Goal: Task Accomplishment & Management: Complete application form

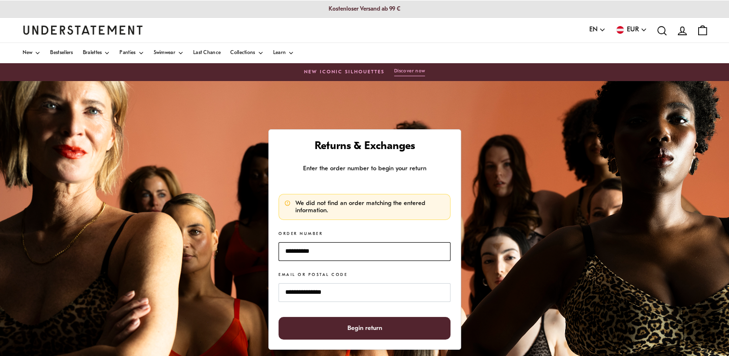
click at [338, 250] on input "**********" at bounding box center [364, 251] width 172 height 19
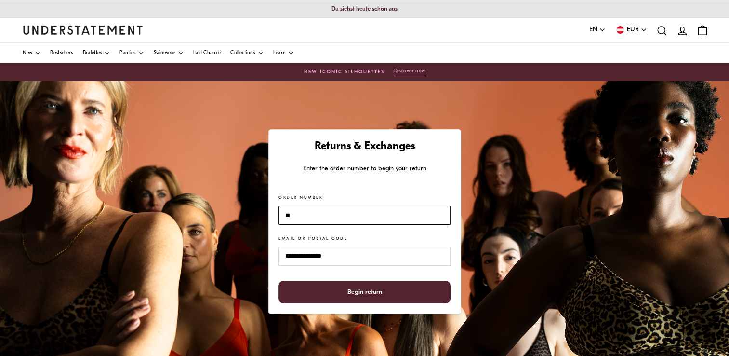
type input "*"
type input "*******"
click at [366, 295] on span "Begin return" at bounding box center [364, 292] width 35 height 22
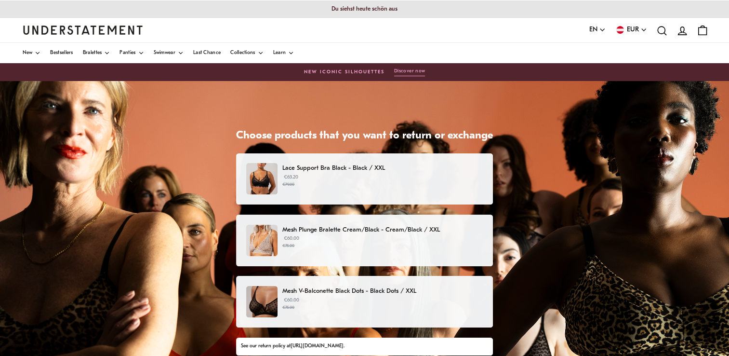
click at [367, 168] on p "Lace Support Bra Black - Black / XXL" at bounding box center [382, 168] width 200 height 10
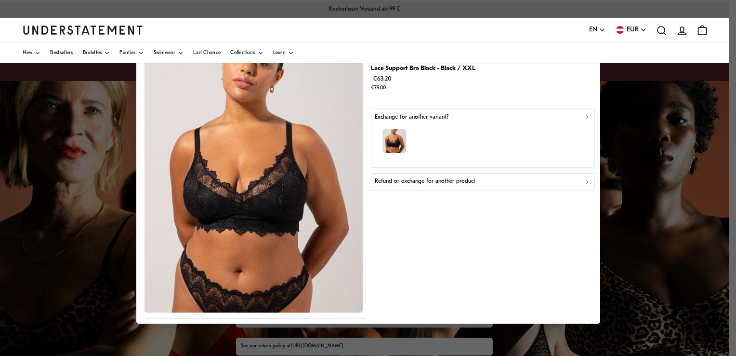
click at [584, 181] on icon "button" at bounding box center [587, 181] width 7 height 7
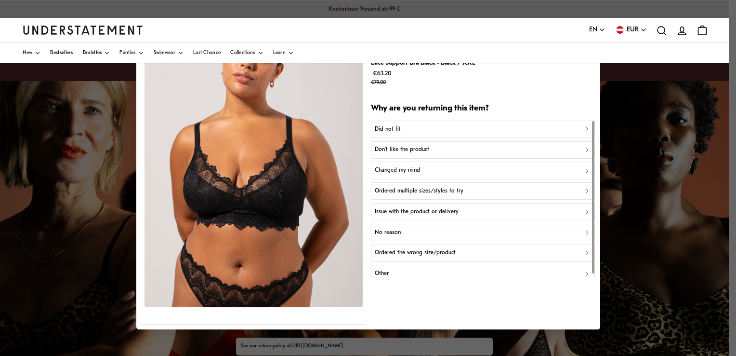
click at [447, 172] on div "Changed my mind" at bounding box center [483, 170] width 216 height 9
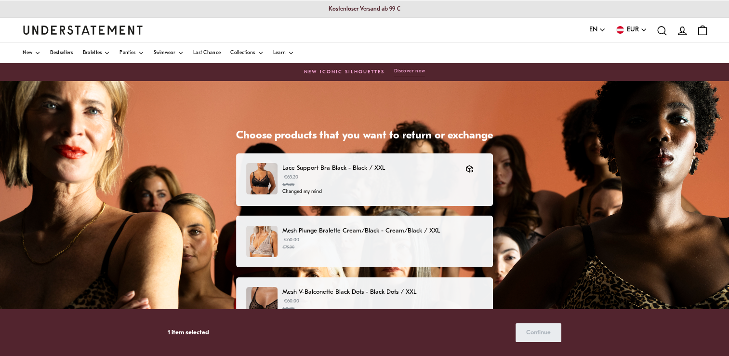
click at [345, 228] on p "Mesh Plunge Bralette Cream/Black - Cream/Black / XXL" at bounding box center [382, 230] width 200 height 10
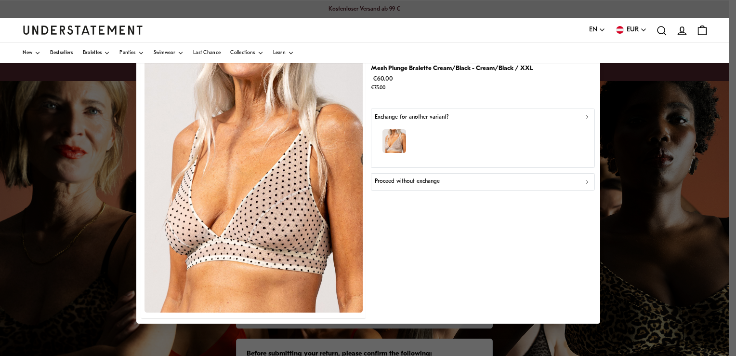
click at [587, 180] on icon "button" at bounding box center [587, 181] width 7 height 7
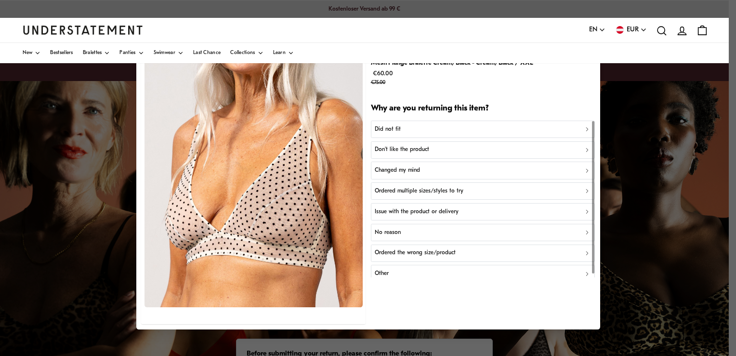
click at [556, 129] on div "Did not fit" at bounding box center [483, 128] width 216 height 9
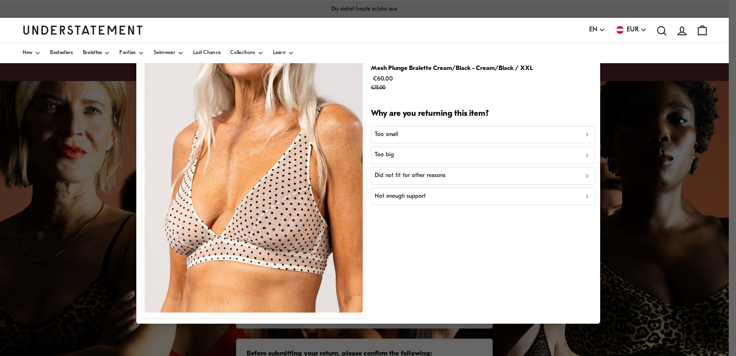
click at [447, 175] on div "Did not fit for other reasons" at bounding box center [483, 175] width 216 height 9
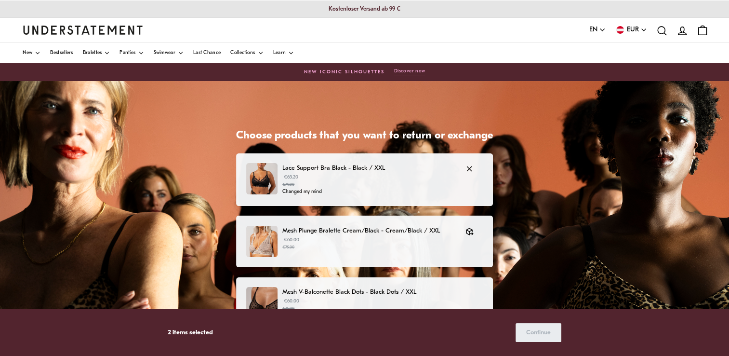
click at [295, 190] on p "Changed my mind" at bounding box center [368, 192] width 173 height 8
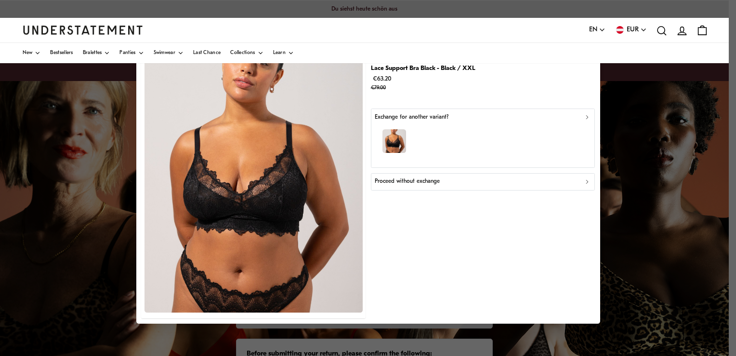
click at [584, 182] on icon "button" at bounding box center [587, 181] width 7 height 7
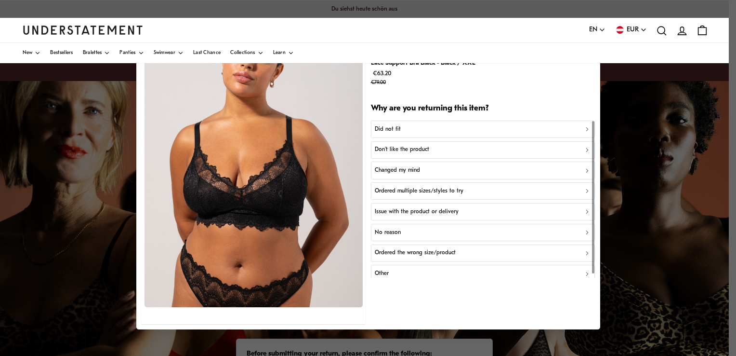
click at [412, 252] on p "Ordered the wrong size/product" at bounding box center [415, 252] width 81 height 9
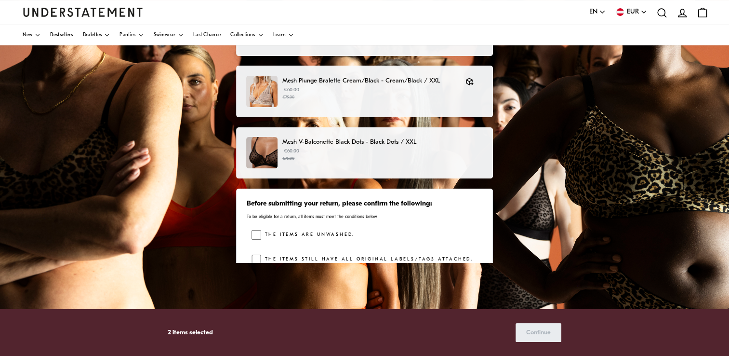
scroll to position [207, 0]
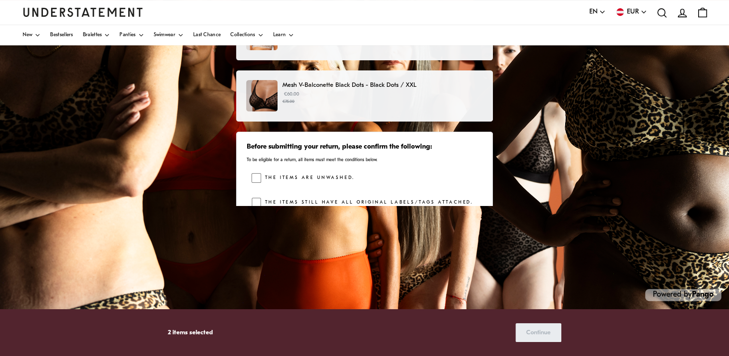
click at [444, 185] on div "The items are unwashed." at bounding box center [366, 180] width 231 height 14
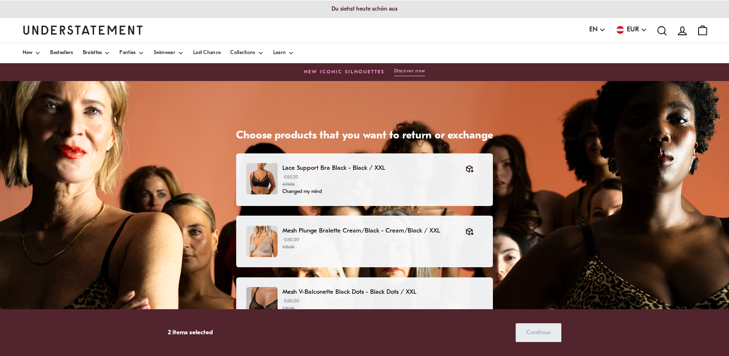
scroll to position [179, 0]
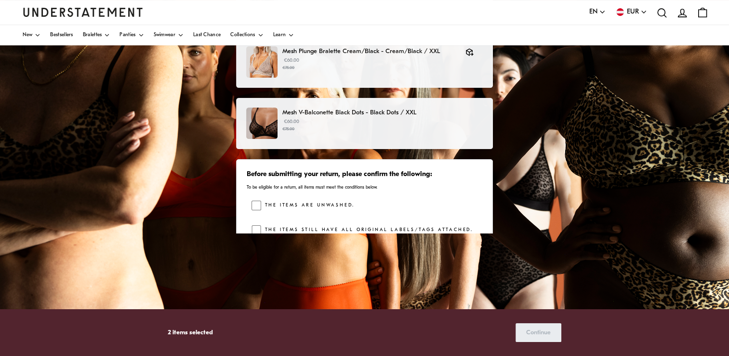
click at [389, 216] on div "The items are unwashed. The items still have all original labels/tags attached.…" at bounding box center [366, 231] width 231 height 63
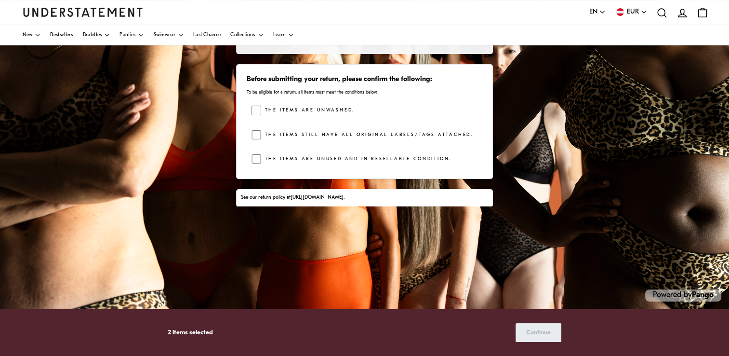
scroll to position [207, 0]
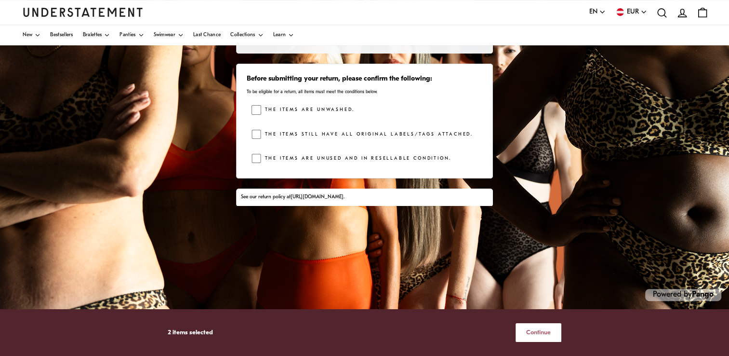
click at [532, 332] on span "Continue" at bounding box center [538, 332] width 25 height 18
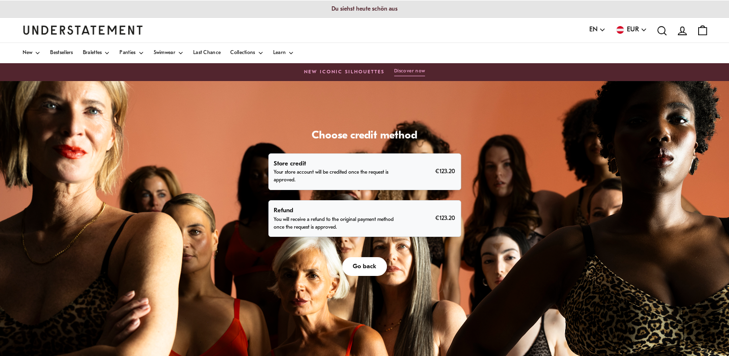
click at [370, 264] on span "Go back" at bounding box center [365, 266] width 24 height 18
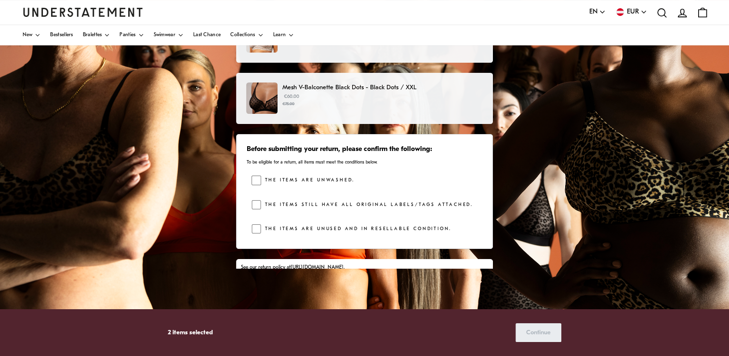
scroll to position [68, 0]
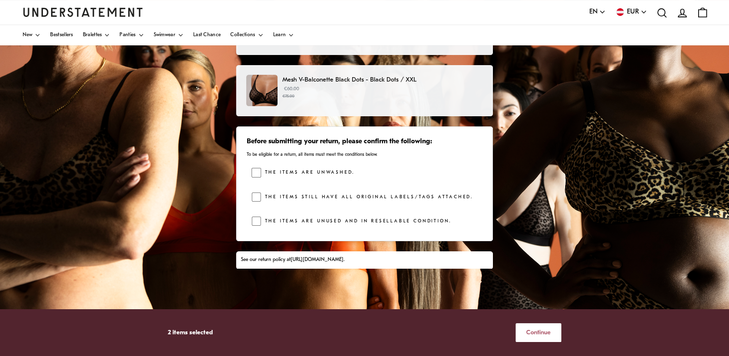
click at [536, 331] on span "Continue" at bounding box center [538, 332] width 25 height 18
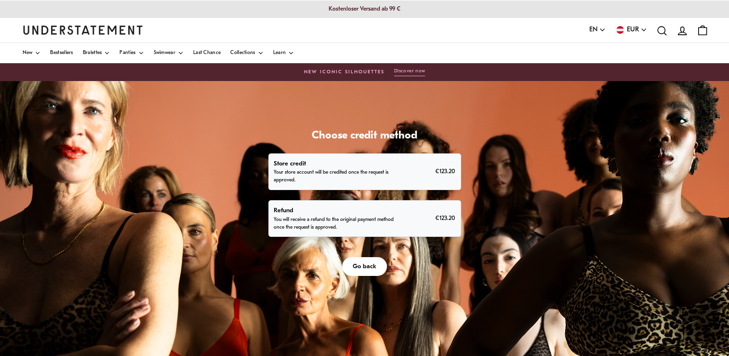
scroll to position [76, 0]
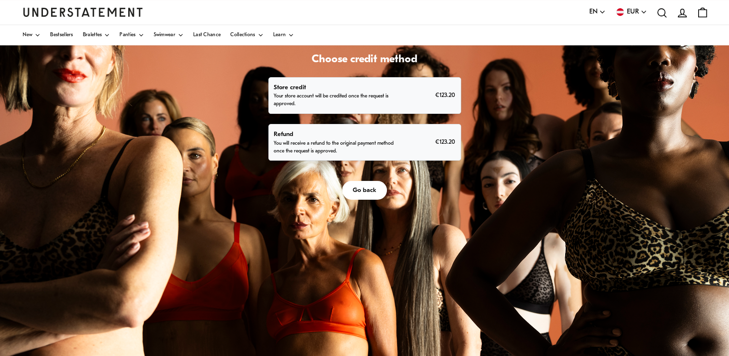
click at [369, 92] on p "Store credit" at bounding box center [334, 87] width 121 height 10
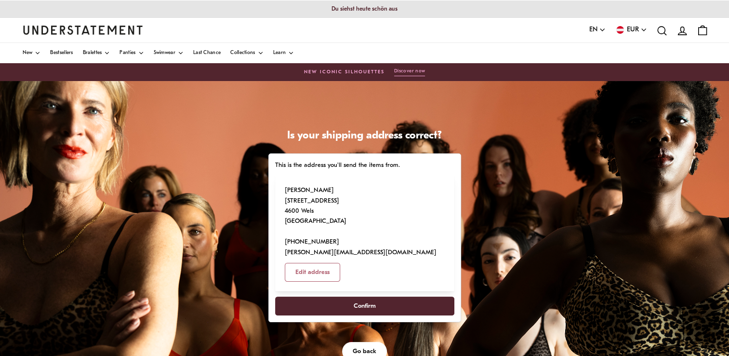
click at [359, 297] on span "Confirm" at bounding box center [365, 306] width 22 height 18
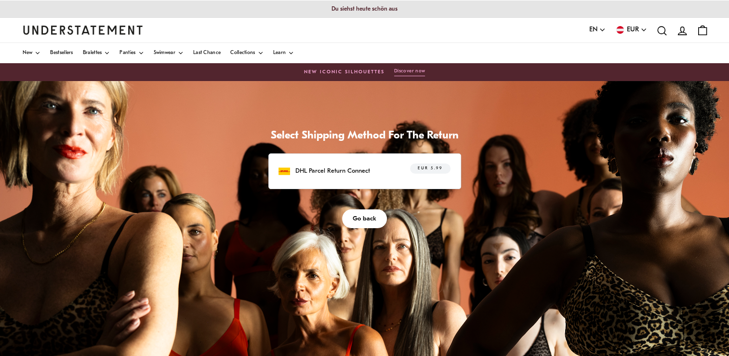
click at [342, 177] on div "DHL Parcel Return Connect EUR 5.99" at bounding box center [364, 170] width 172 height 15
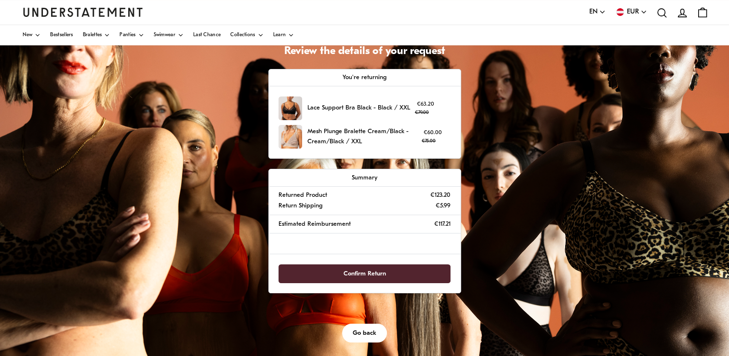
scroll to position [85, 0]
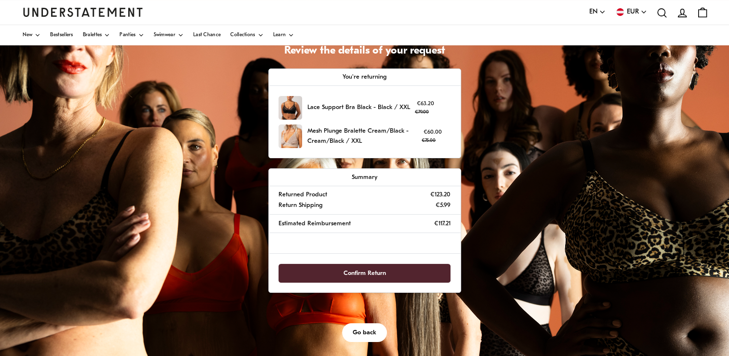
click at [362, 275] on span "Confirm Return" at bounding box center [364, 273] width 42 height 18
